Goal: Transaction & Acquisition: Book appointment/travel/reservation

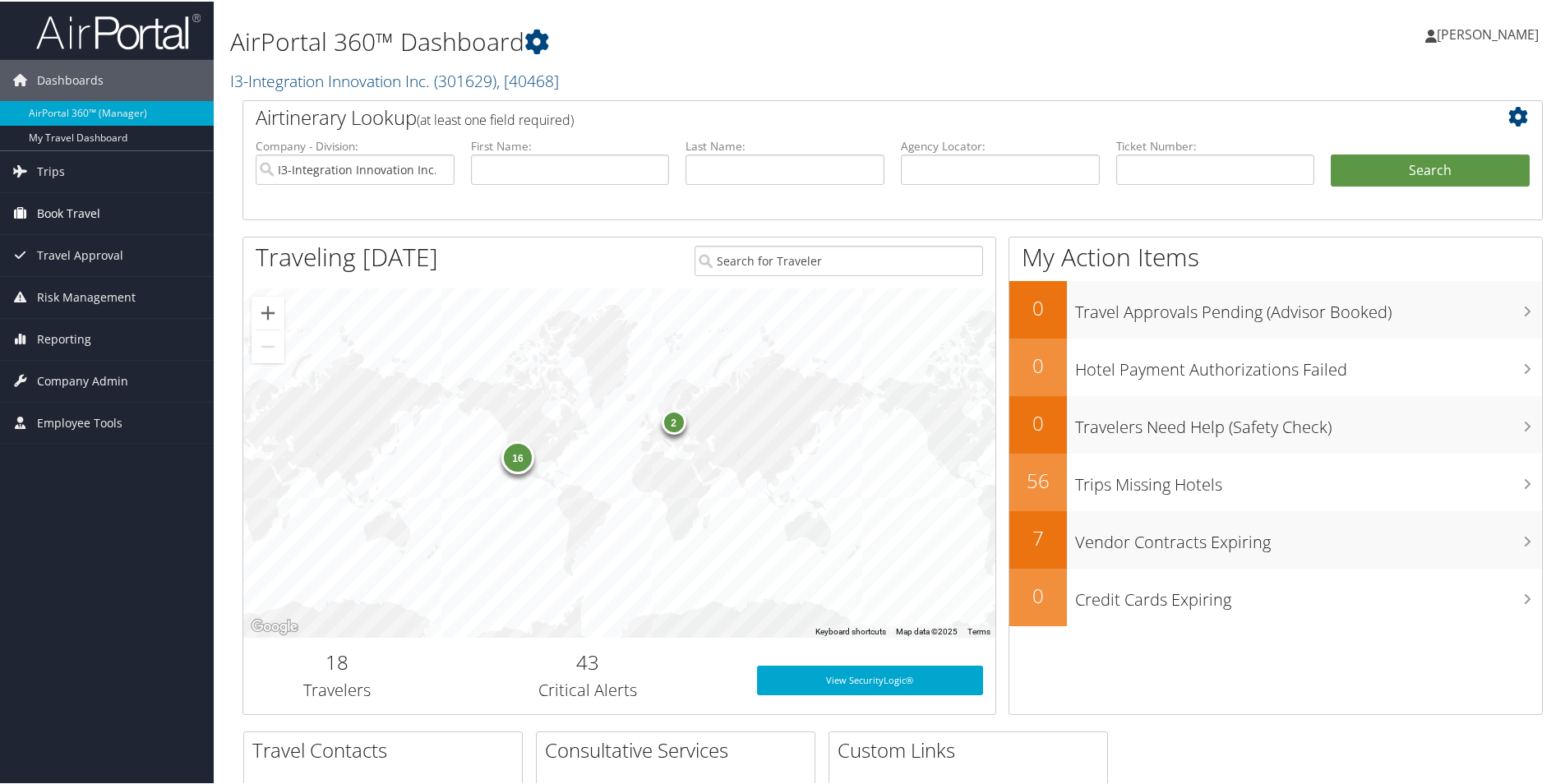
click at [99, 203] on span "Book Travel" at bounding box center [69, 212] width 63 height 41
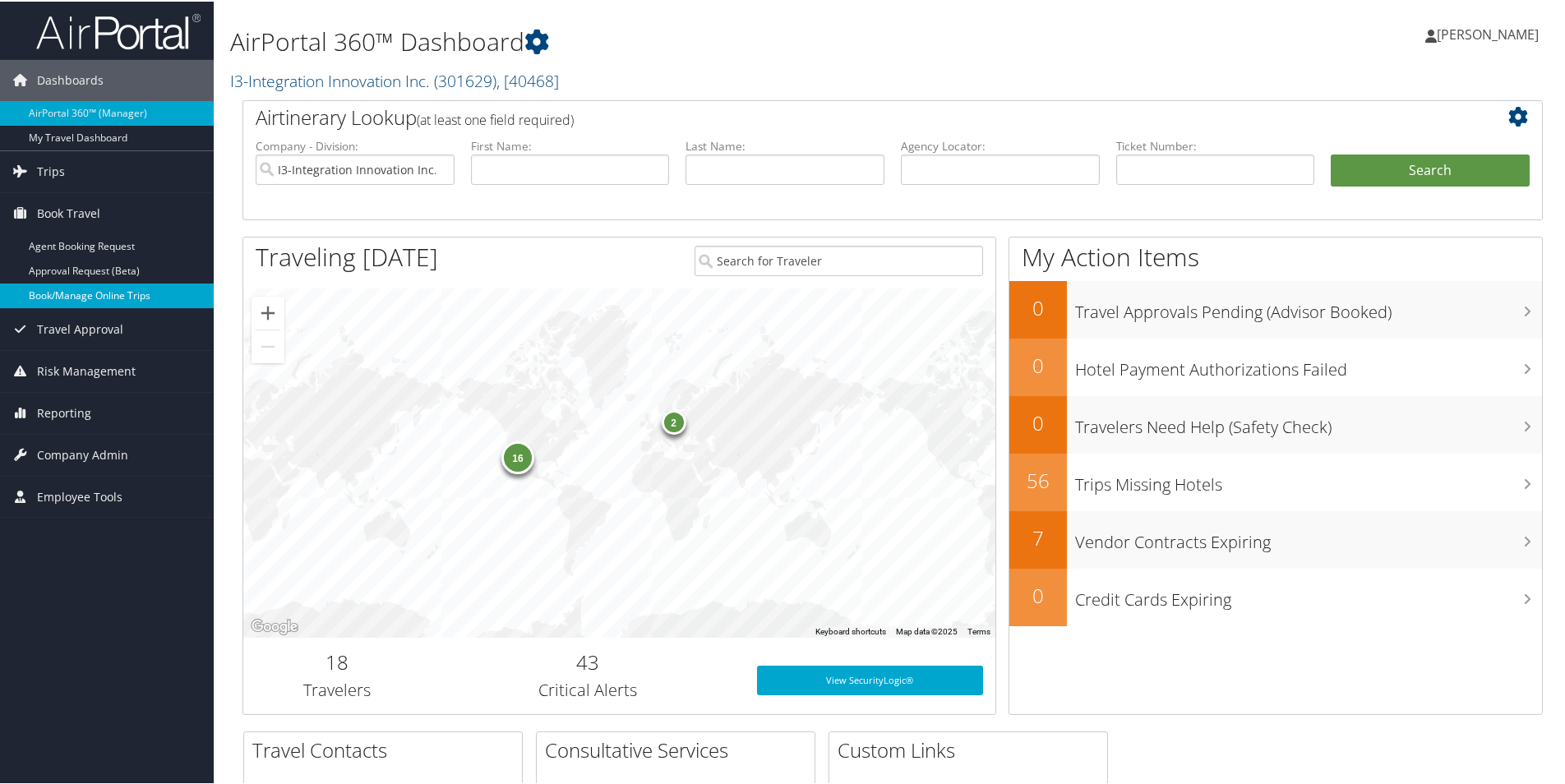
click at [47, 289] on link "Book/Manage Online Trips" at bounding box center [107, 294] width 214 height 25
